Goal: Transaction & Acquisition: Register for event/course

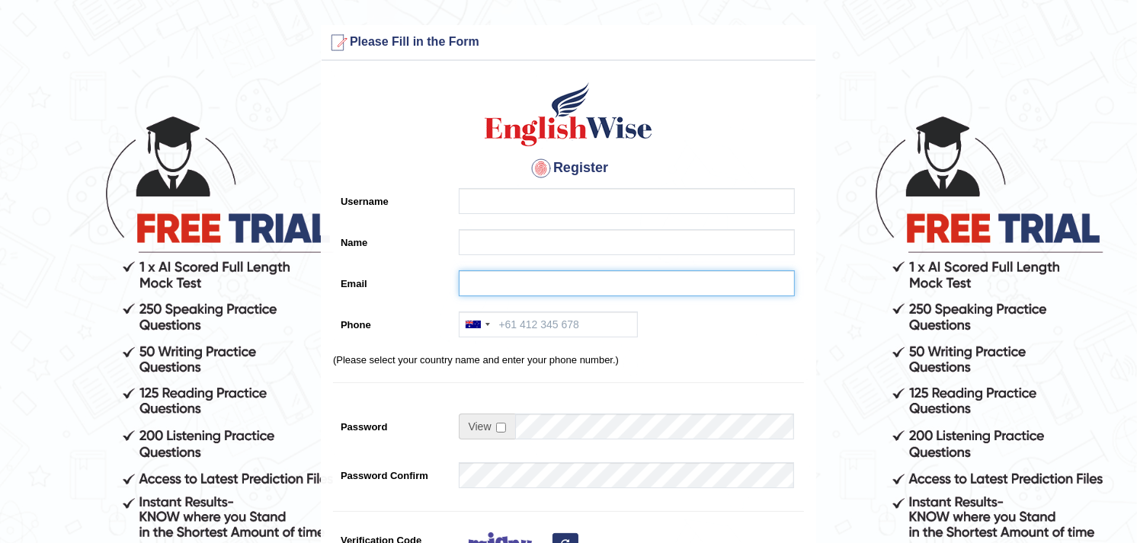
click at [495, 283] on input "Email" at bounding box center [627, 283] width 336 height 26
paste input "Dr.m.abdelaal.1984@gmail.com"
click at [542, 283] on input "Dr.m.abdelaal.1984@gmail.com" at bounding box center [627, 283] width 336 height 26
drag, startPoint x: 491, startPoint y: 282, endPoint x: 462, endPoint y: 280, distance: 29.0
click at [462, 280] on input "Dr.m.abdelaal.1984@gmail.com" at bounding box center [627, 283] width 336 height 26
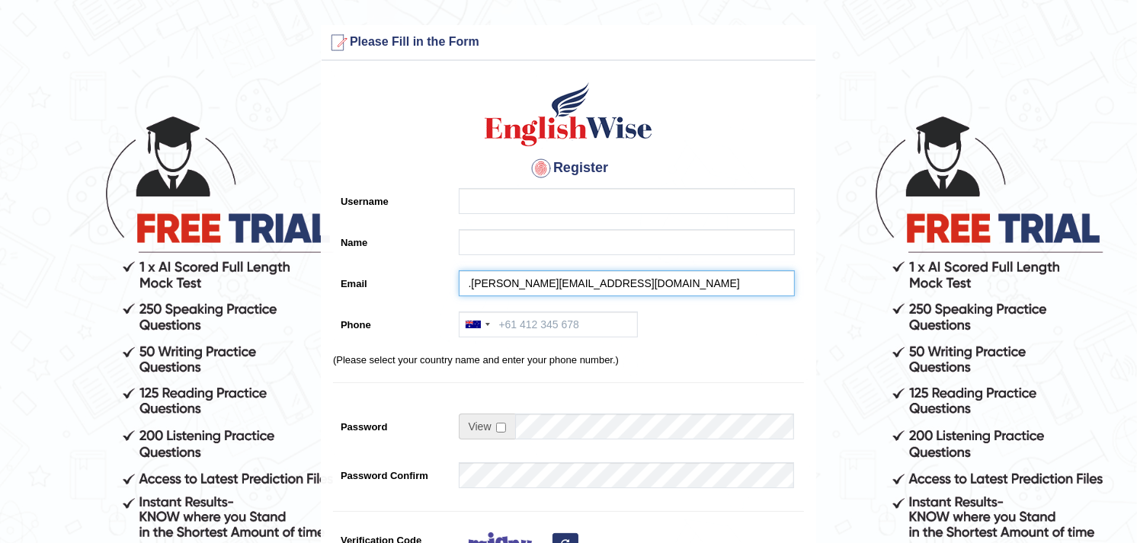
type input "abdelaal.1984@gmail.com"
drag, startPoint x: 556, startPoint y: 277, endPoint x: 458, endPoint y: 274, distance: 98.3
click at [459, 274] on input "abdelaal.1984@gmail.com" at bounding box center [627, 283] width 336 height 26
paste input "Dr.m.abdelaal.1984@gmail.com"
type input "Dr.m.abdelaal.1984@gmail.com"
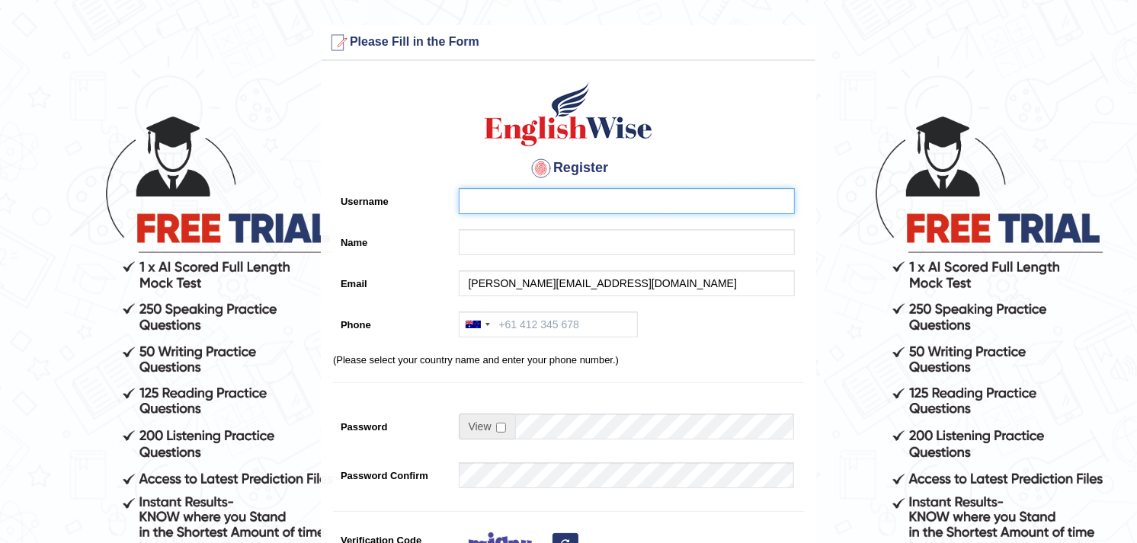
click at [518, 202] on input "Username" at bounding box center [627, 201] width 336 height 26
paste input "Dr.m.abdelaal.1984@gmail.com"
click at [537, 200] on input "Dr.m.abdelaal.1984@gmail.com" at bounding box center [627, 201] width 336 height 26
drag, startPoint x: 493, startPoint y: 201, endPoint x: 460, endPoint y: 197, distance: 33.1
click at [460, 197] on input "Dr.m.abdelaal1984@gmail.com" at bounding box center [627, 201] width 336 height 26
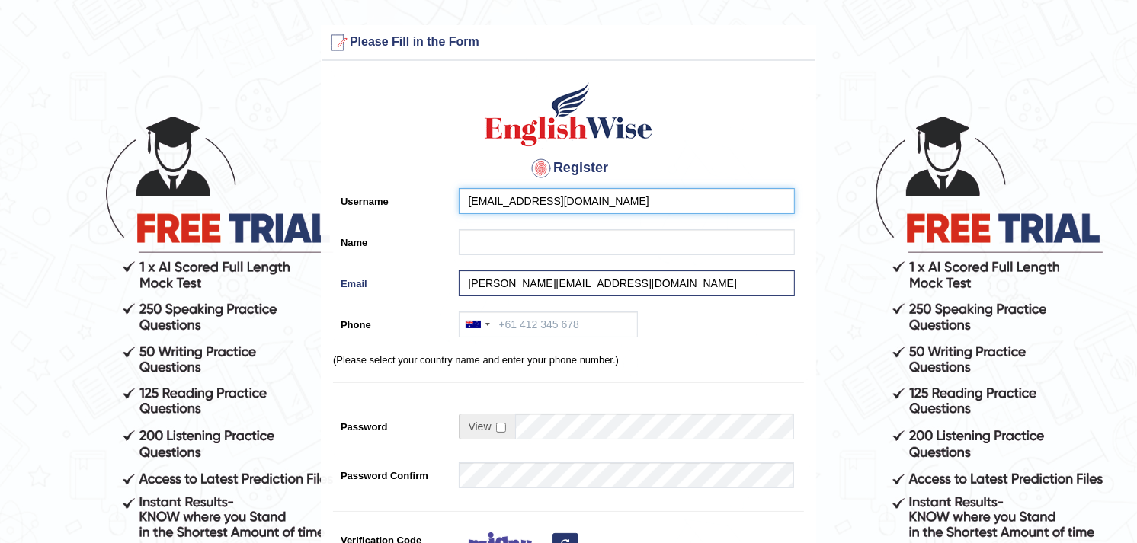
drag, startPoint x: 555, startPoint y: 197, endPoint x: 531, endPoint y: 197, distance: 23.6
click at [531, 197] on input "abdelaal1984@gmail.com" at bounding box center [627, 201] width 336 height 26
click at [545, 198] on input "abdelaal1984m" at bounding box center [627, 201] width 336 height 26
drag, startPoint x: 509, startPoint y: 198, endPoint x: 459, endPoint y: 196, distance: 50.3
click at [459, 196] on input "abdelaal1984" at bounding box center [627, 201] width 336 height 26
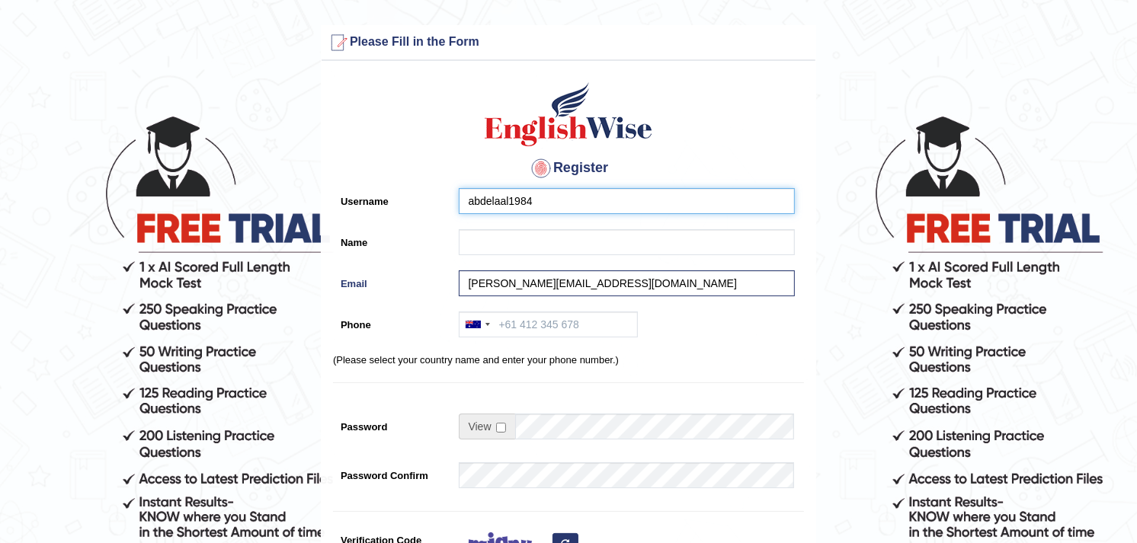
type input "abdelaal1984"
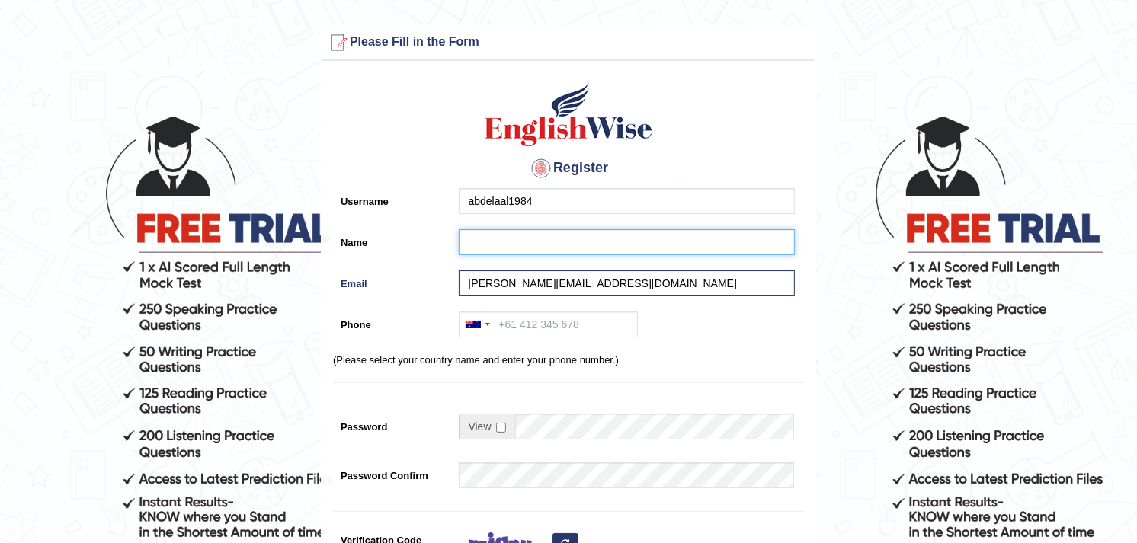
click at [488, 242] on input "Name" at bounding box center [627, 242] width 336 height 26
paste input "abdelaal1984"
type input "abdelaal1984"
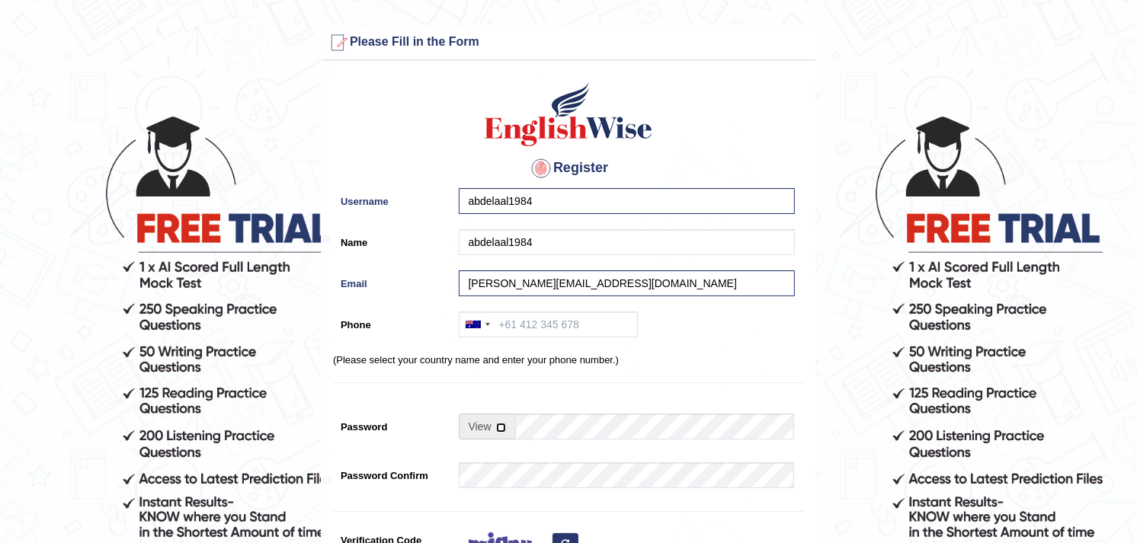
click at [500, 427] on input "checkbox" at bounding box center [501, 428] width 10 height 10
checkbox input "true"
click at [536, 430] on input "Password" at bounding box center [655, 427] width 280 height 26
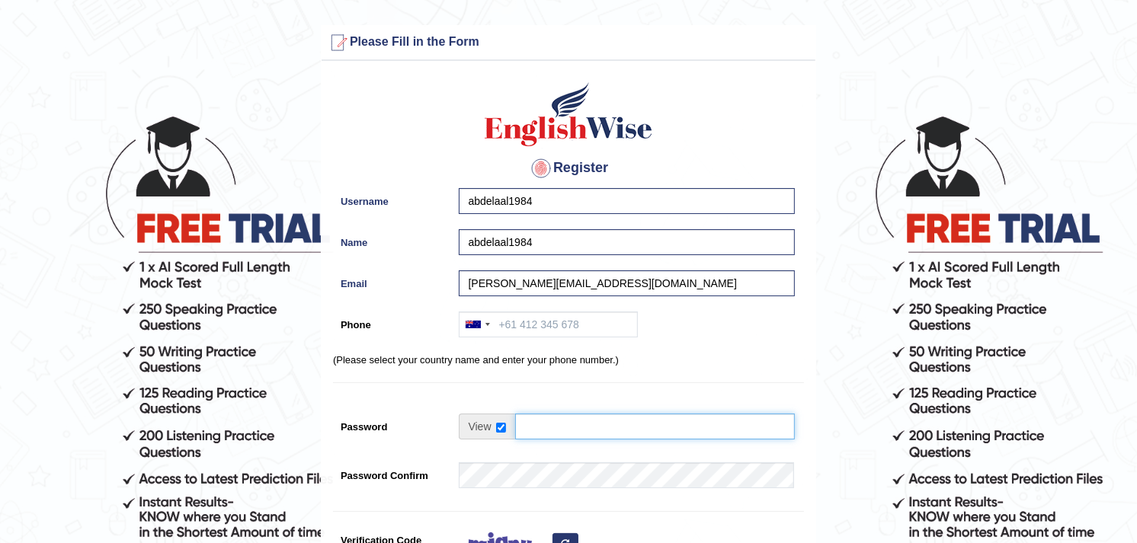
paste input "abdelaal1984"
type input "abdelaal1984"
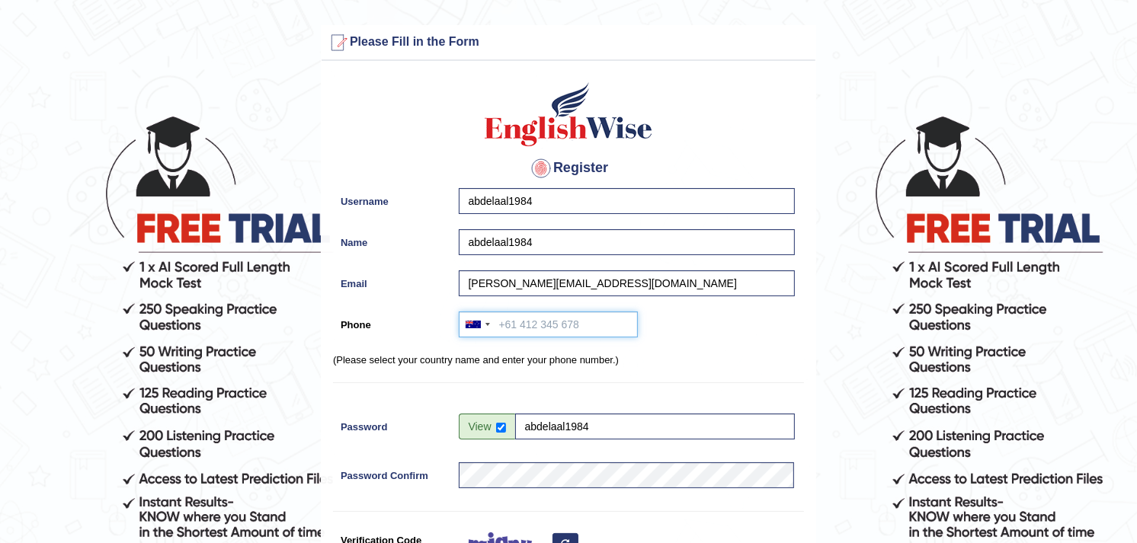
click at [539, 328] on input "Phone" at bounding box center [548, 325] width 179 height 26
paste input "20 10 04464246"
click at [485, 325] on div at bounding box center [487, 324] width 5 height 3
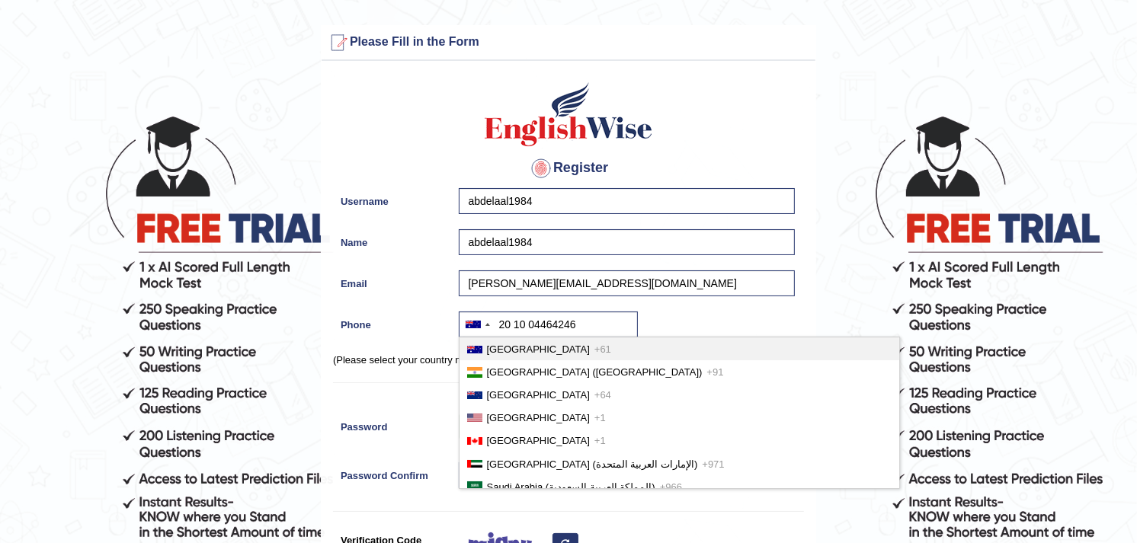
scroll to position [1514, 0]
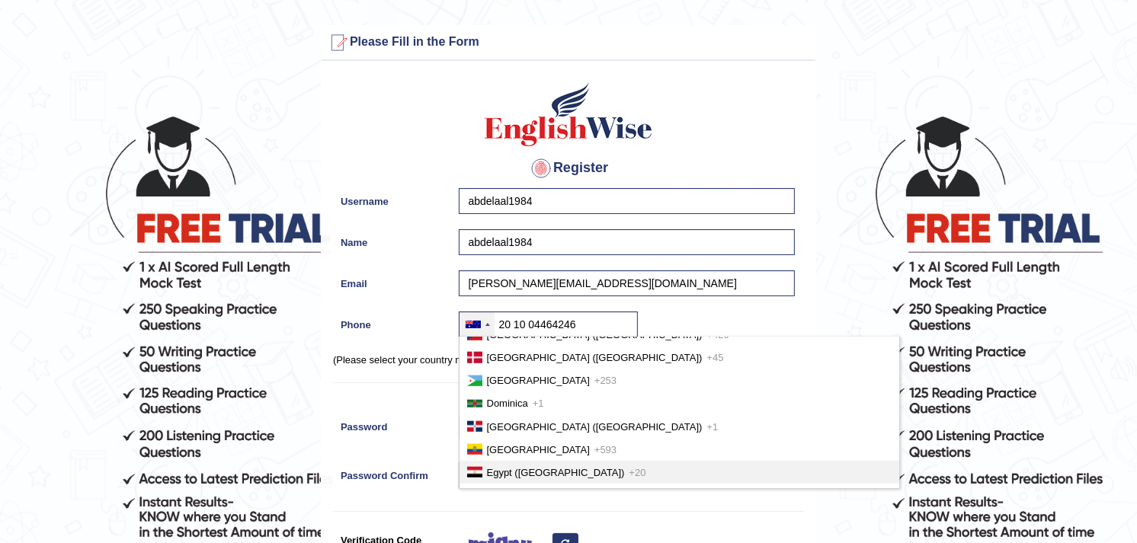
click at [523, 467] on span "Egypt (‫مصر‬‎)" at bounding box center [556, 472] width 138 height 11
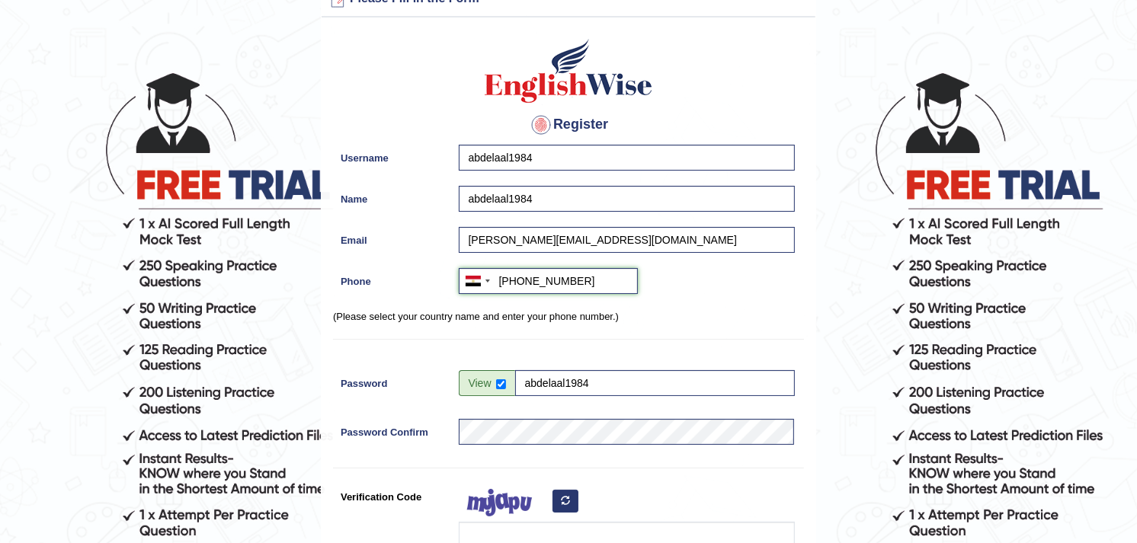
scroll to position [46, 0]
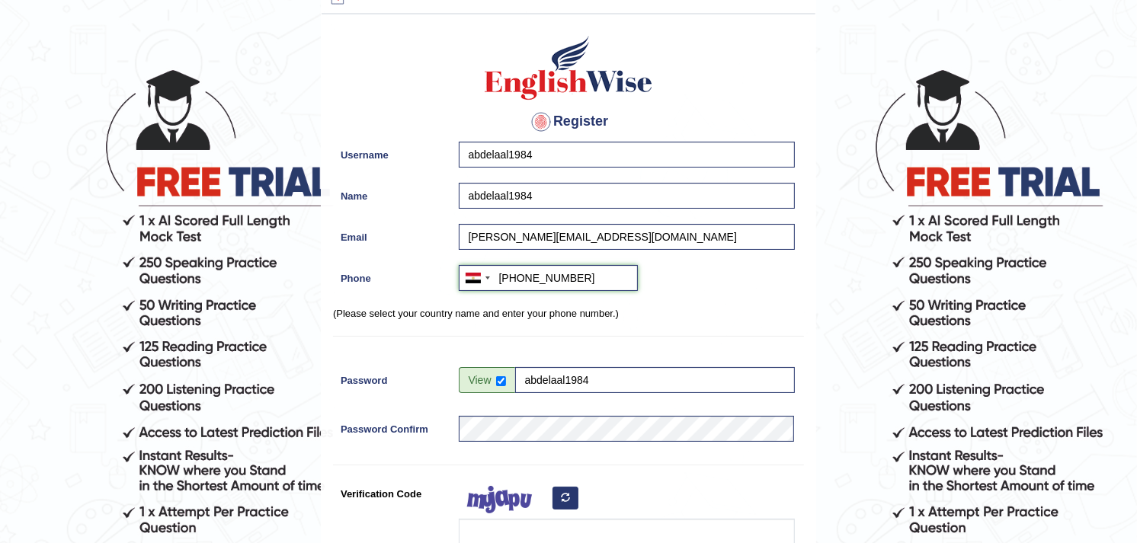
drag, startPoint x: 516, startPoint y: 275, endPoint x: 499, endPoint y: 275, distance: 16.8
click at [499, 275] on input "+2020 10 04464246" at bounding box center [548, 278] width 179 height 26
drag, startPoint x: 529, startPoint y: 276, endPoint x: 515, endPoint y: 276, distance: 13.7
click at [515, 276] on input "+2020 10 04464246" at bounding box center [548, 278] width 179 height 26
type input "+20 10 04464246"
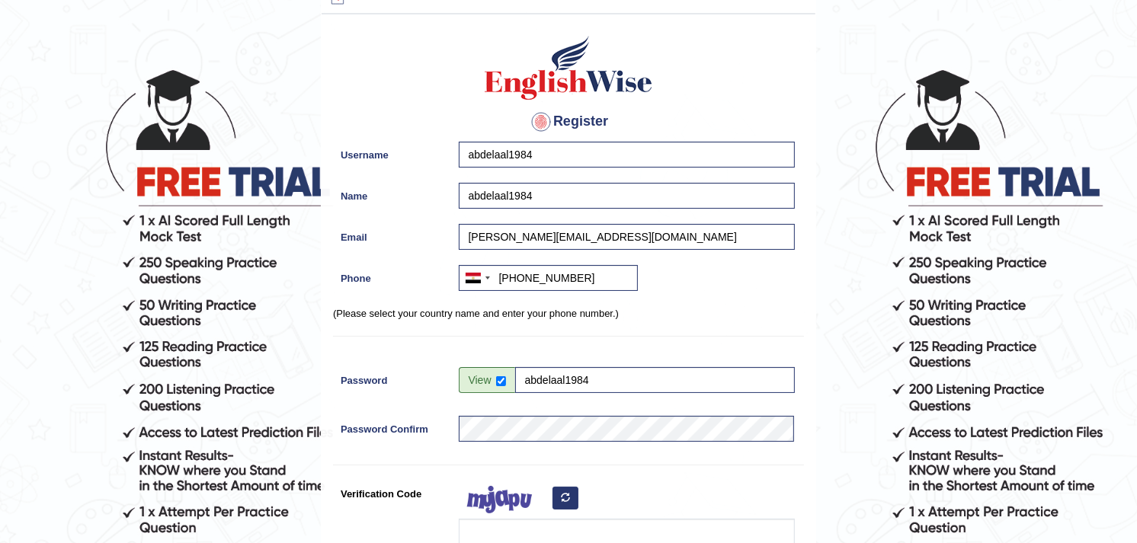
click at [536, 290] on div "Australia +61 India (भारत) +91 New Zealand +64 United States +1 Canada +1 Unite…" at bounding box center [623, 282] width 344 height 34
drag, startPoint x: 131, startPoint y: 43, endPoint x: 410, endPoint y: 94, distance: 283.5
click at [410, 94] on form "Please fix the following errors: Please Fill in the Form Register Username abde…" at bounding box center [568, 382] width 1132 height 806
click at [410, 94] on div "Register Username abdelaal1984 Name abdelaal1984 Email Dr.m.abdelaal.1984@gmail…" at bounding box center [569, 340] width 494 height 636
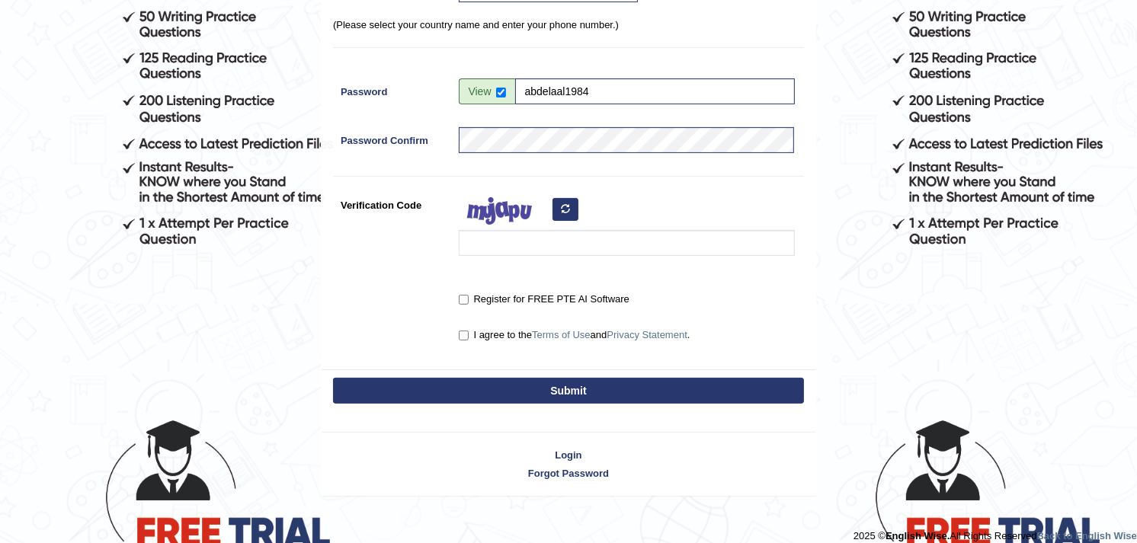
scroll to position [349, 0]
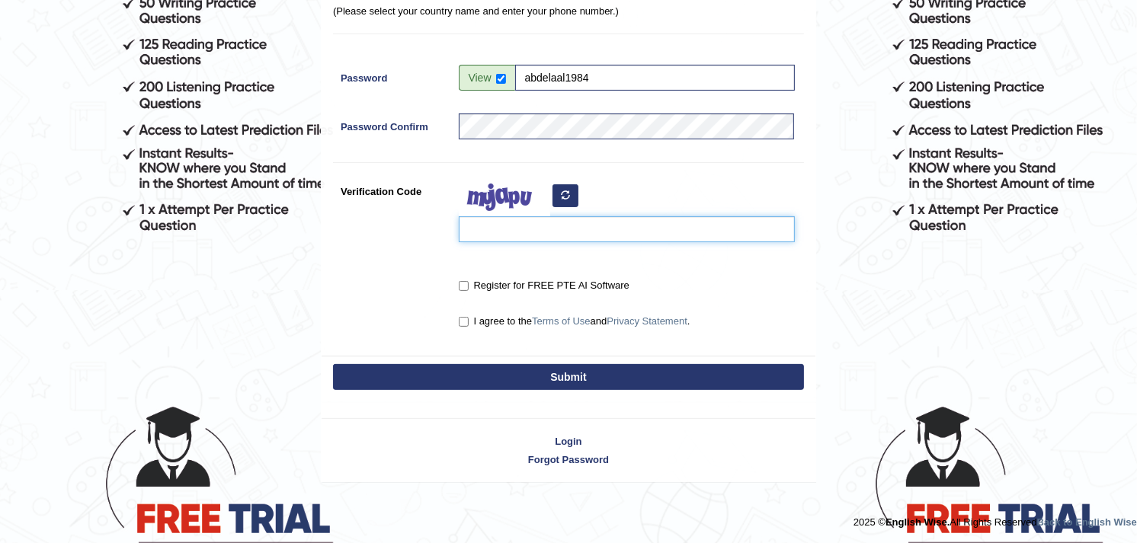
click at [513, 226] on input "Verification Code" at bounding box center [627, 229] width 336 height 26
type input "z"
type input "ZeKxnu"
click at [467, 282] on input "Register for FREE PTE AI Software" at bounding box center [464, 286] width 10 height 10
checkbox input "true"
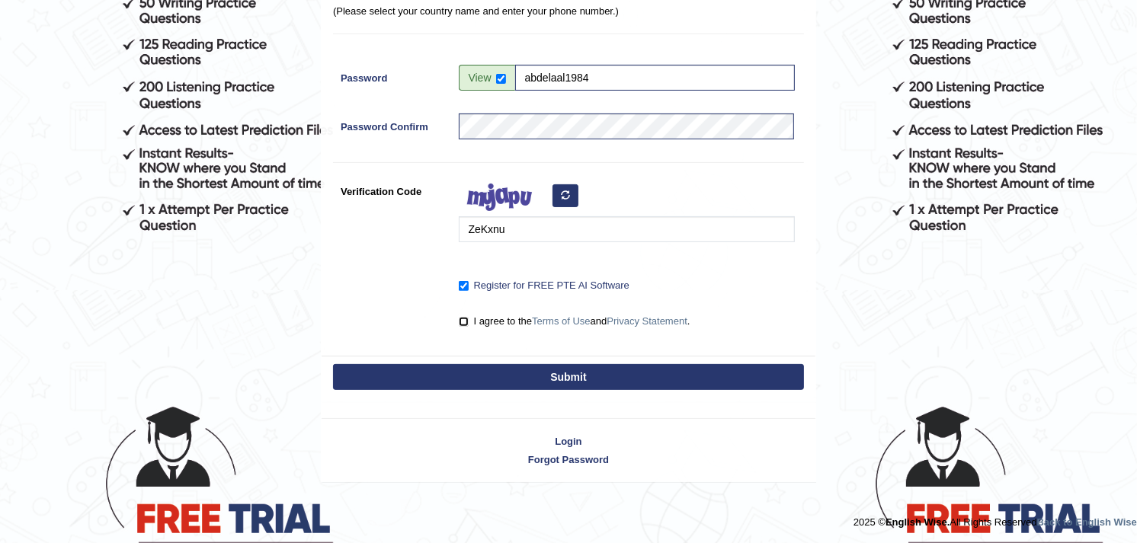
click at [467, 318] on input "I agree to the Terms of Use and Privacy Statement ." at bounding box center [464, 322] width 10 height 10
checkbox input "true"
click at [496, 375] on button "Submit" at bounding box center [568, 377] width 471 height 26
type input "+201004464246"
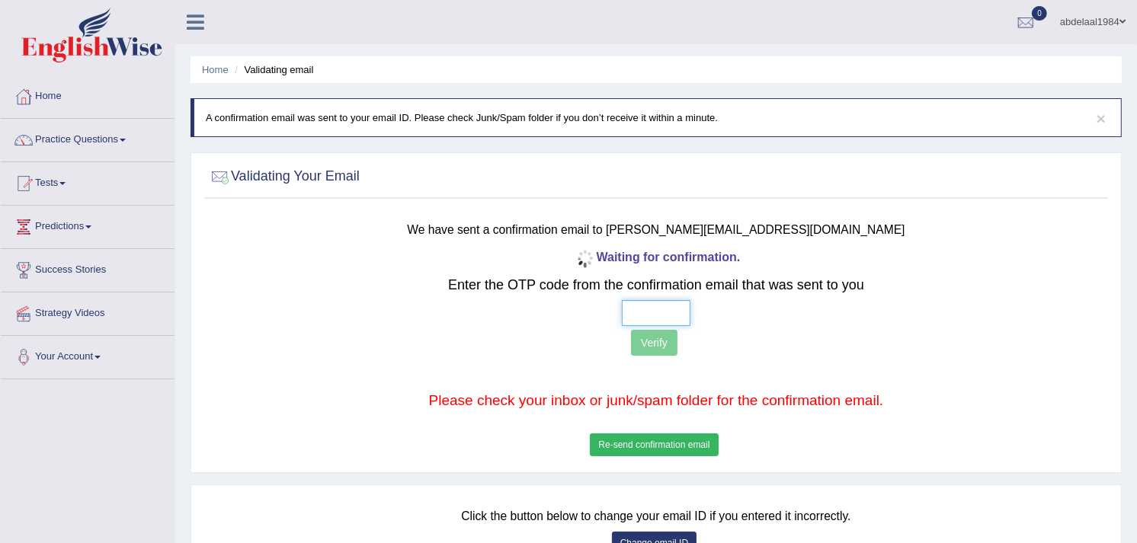
click at [651, 309] on input "text" at bounding box center [656, 313] width 69 height 26
type input "7 _ _ _"
type input "7 0 7 2"
click at [656, 338] on button "Verify" at bounding box center [654, 343] width 46 height 26
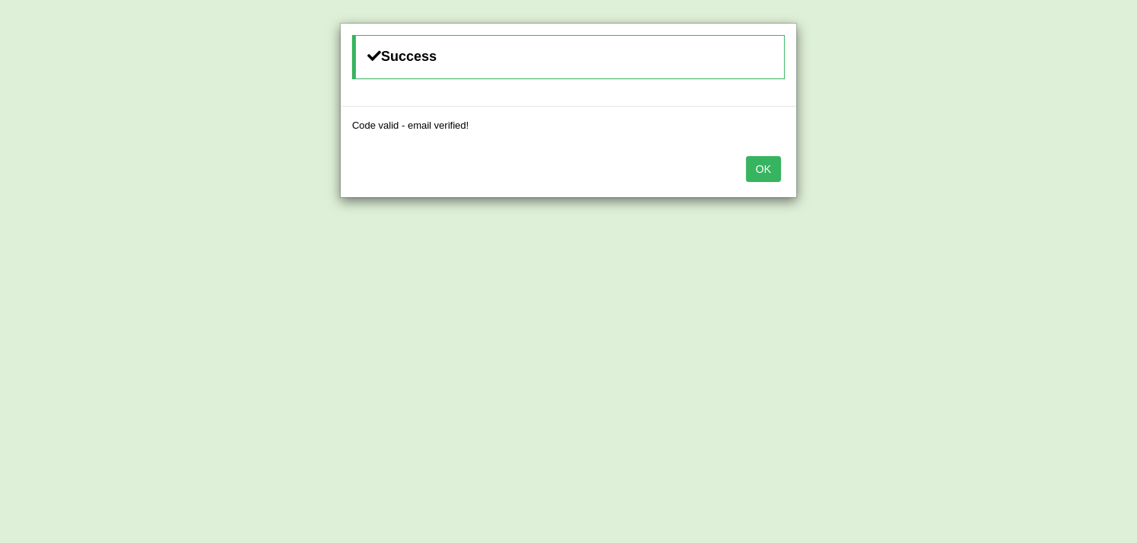
click at [766, 168] on button "OK" at bounding box center [763, 169] width 35 height 26
